Goal: Information Seeking & Learning: Check status

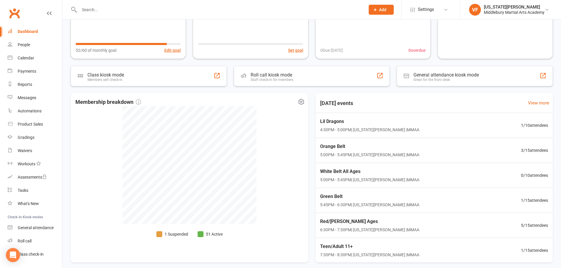
scroll to position [90, 0]
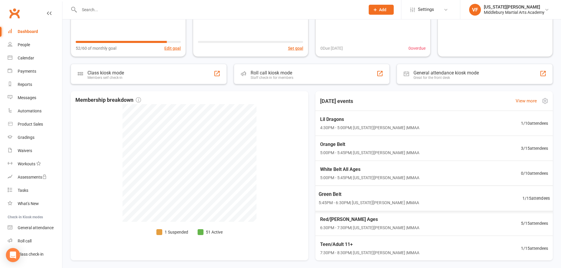
click at [327, 198] on span "Green Belt" at bounding box center [368, 195] width 101 height 8
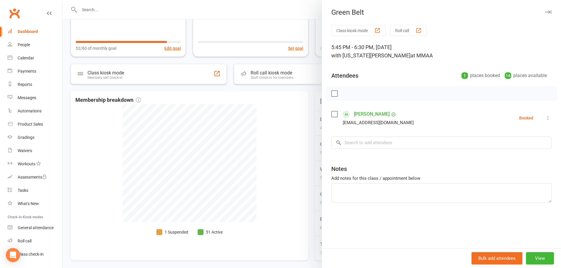
click at [545, 13] on icon "button" at bounding box center [548, 12] width 6 height 4
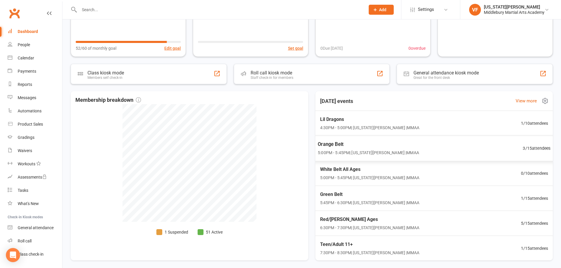
click at [372, 149] on div "Orange Belt 5:00PM - 5:45PM | Virginia Folger | MMAA" at bounding box center [368, 149] width 101 height 16
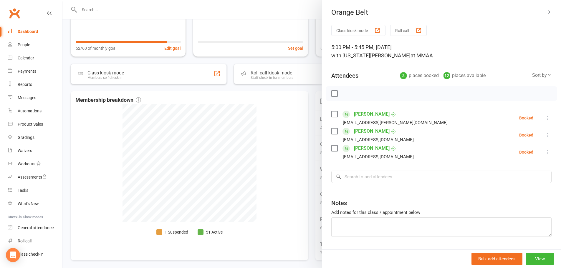
click at [545, 12] on icon "button" at bounding box center [548, 12] width 6 height 4
